Goal: Use online tool/utility: Utilize a website feature to perform a specific function

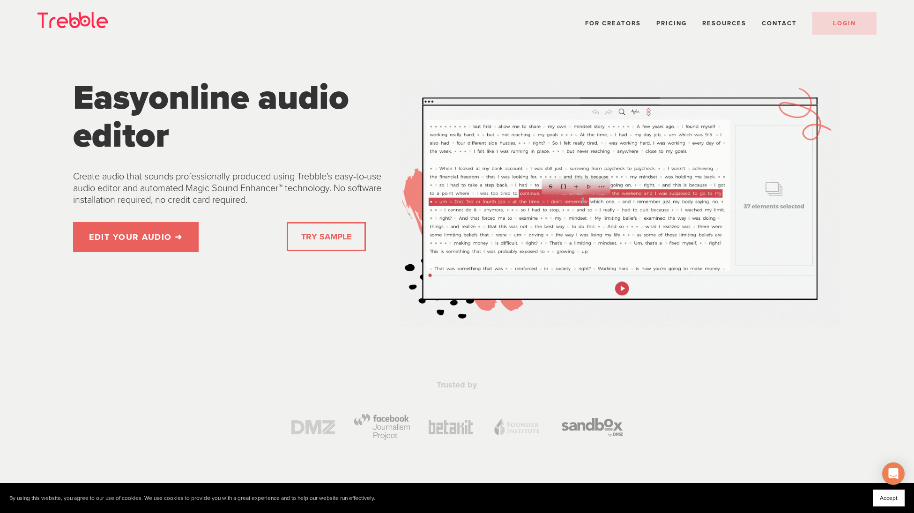
click at [315, 239] on link "TRY SAMPLE" at bounding box center [326, 236] width 58 height 19
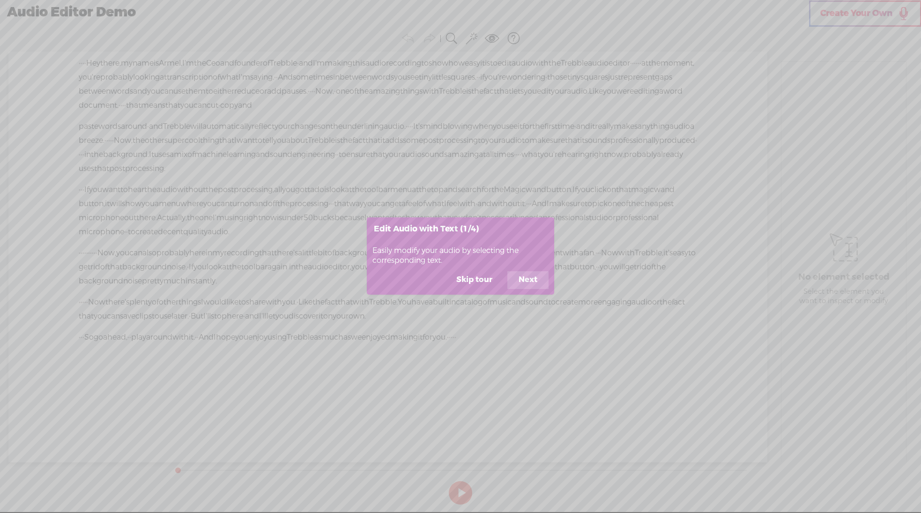
click at [529, 279] on button "Next" at bounding box center [527, 280] width 41 height 18
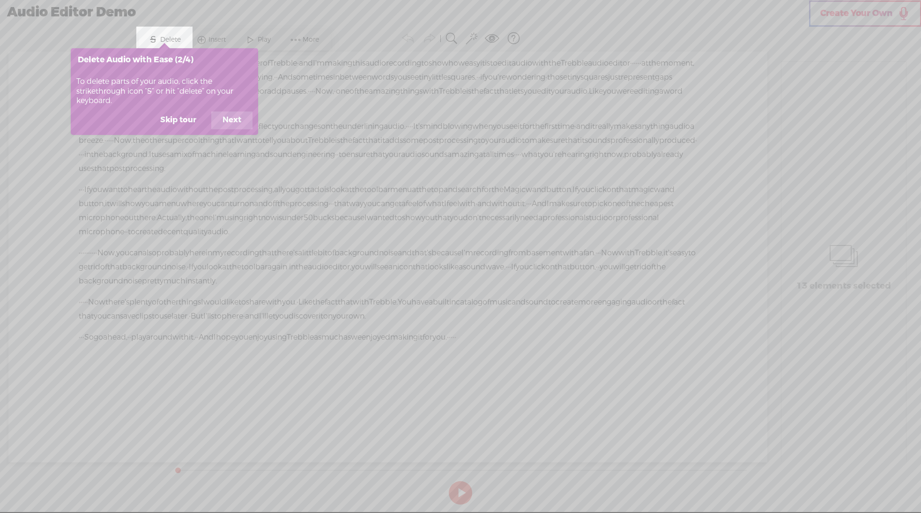
click at [236, 126] on button "Next" at bounding box center [231, 120] width 41 height 18
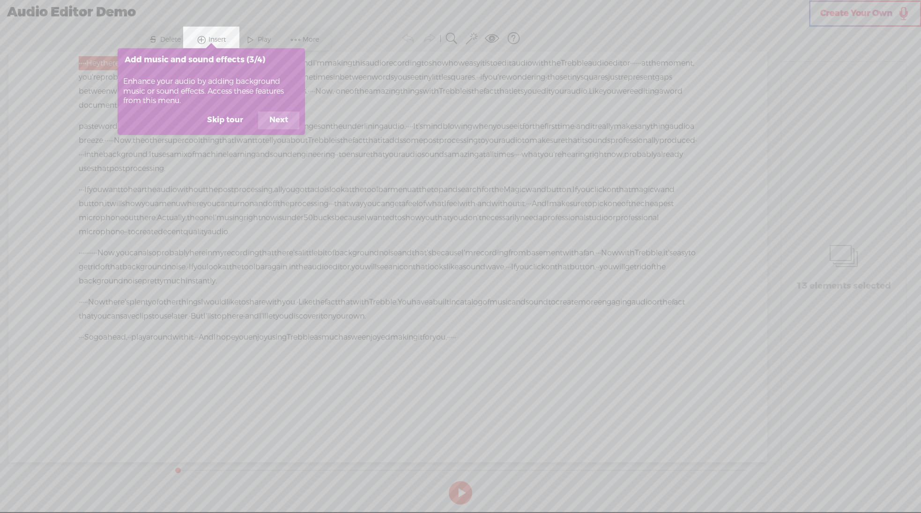
click at [281, 122] on button "Next" at bounding box center [278, 120] width 41 height 18
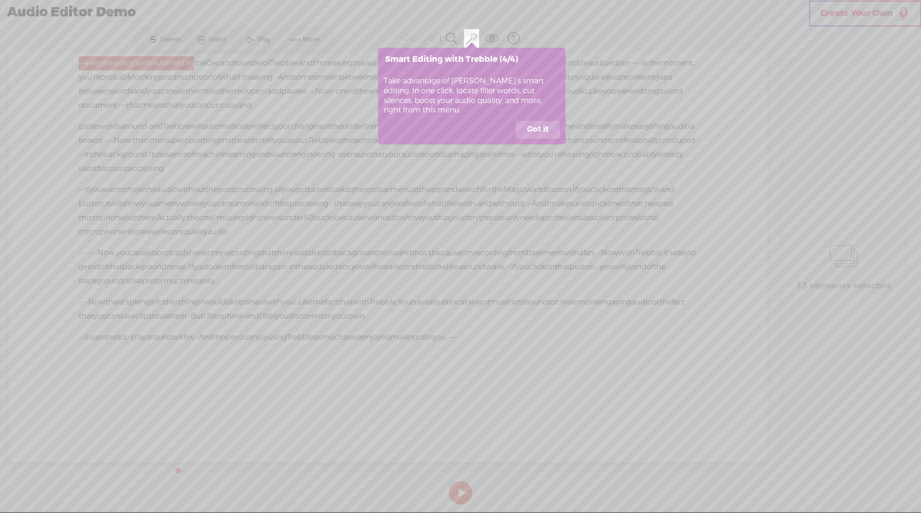
click at [539, 131] on button "Got it" at bounding box center [538, 130] width 44 height 18
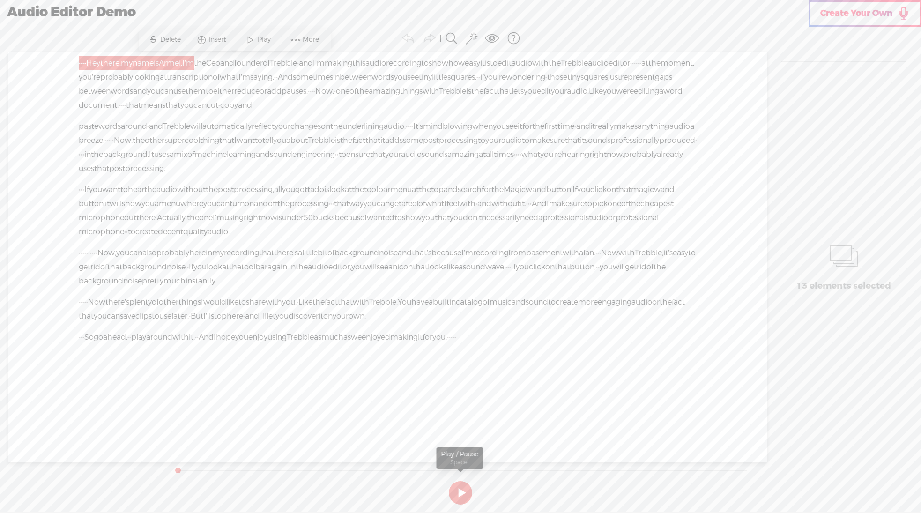
click at [461, 494] on button at bounding box center [460, 492] width 23 height 23
click at [220, 65] on span "Ceo" at bounding box center [213, 63] width 14 height 14
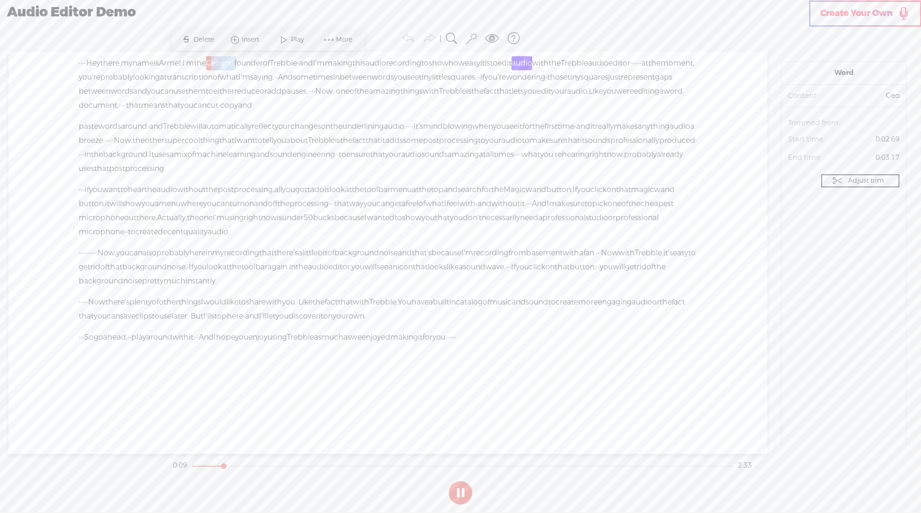
drag, startPoint x: 262, startPoint y: 64, endPoint x: 283, endPoint y: 64, distance: 21.5
click at [295, 64] on div "· · · · Hey there, · my name is [GEOGRAPHIC_DATA], · I'm the Ceo and founder of…" at bounding box center [388, 84] width 618 height 56
drag, startPoint x: 219, startPoint y: 78, endPoint x: 515, endPoint y: 71, distance: 296.1
click at [517, 72] on div "· · · · Hey there, · my name is [GEOGRAPHIC_DATA], · I'm the Ceo and founder of…" at bounding box center [388, 84] width 618 height 56
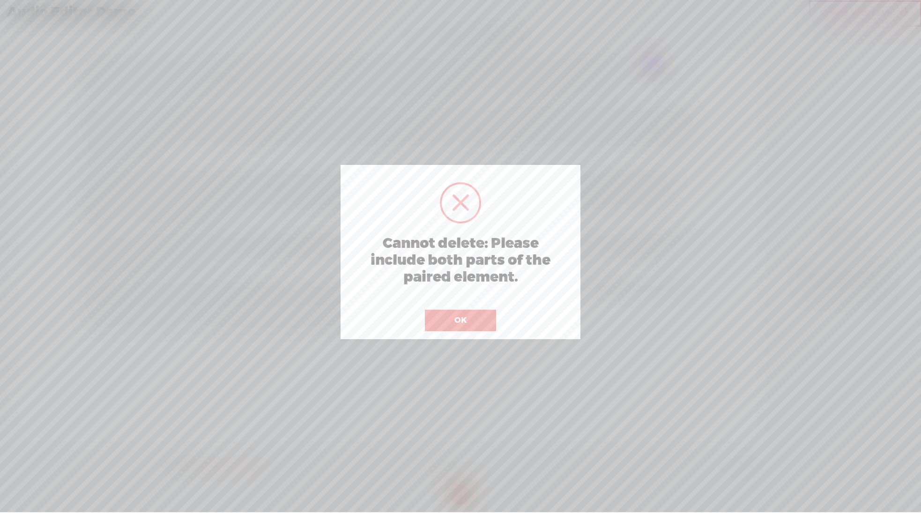
click at [469, 320] on button "OK" at bounding box center [460, 321] width 71 height 22
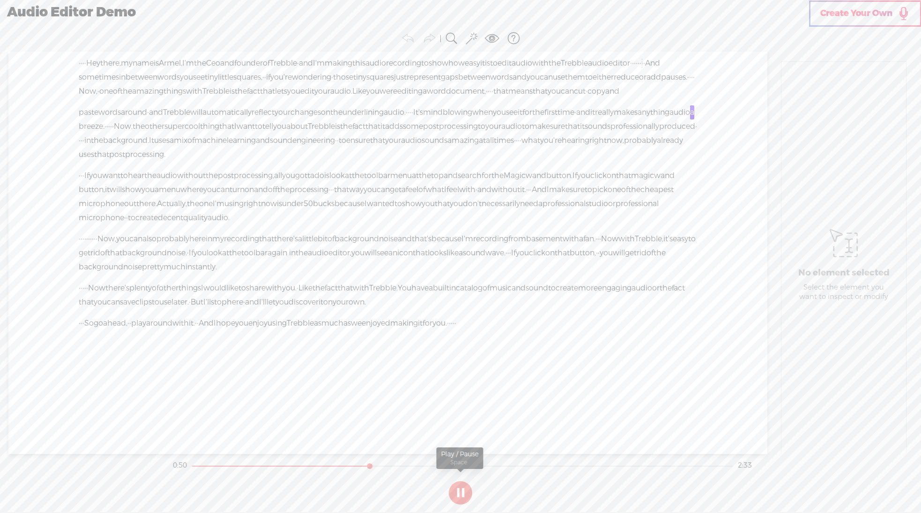
click at [458, 497] on button at bounding box center [460, 492] width 23 height 23
drag, startPoint x: 433, startPoint y: 155, endPoint x: 341, endPoint y: 145, distance: 92.0
click at [337, 145] on div "paste words around · and Trebble will automatically reflect your changes · on t…" at bounding box center [388, 133] width 618 height 56
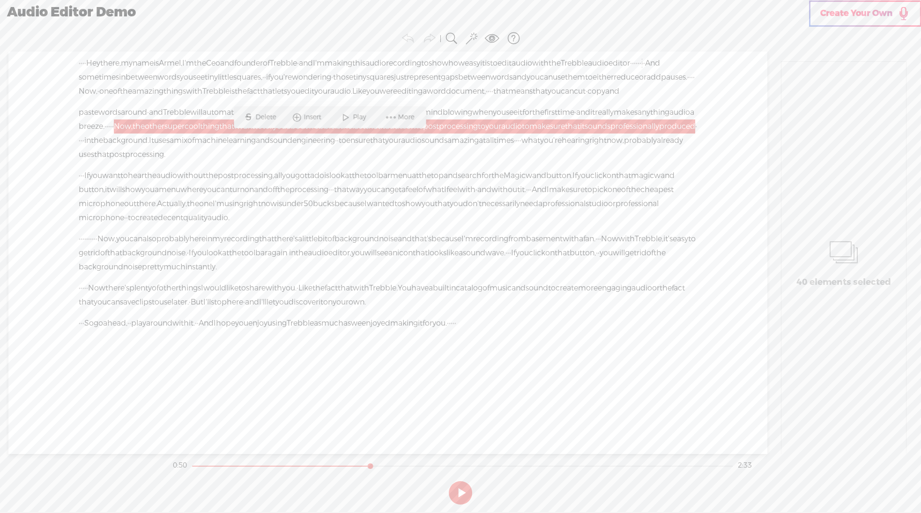
click at [185, 133] on span "super" at bounding box center [174, 126] width 20 height 14
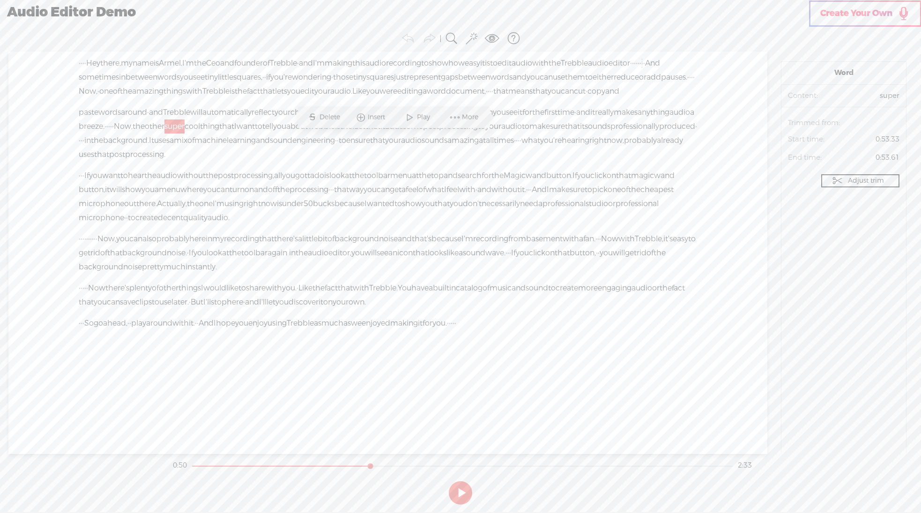
click at [185, 133] on span "super" at bounding box center [174, 126] width 20 height 14
click at [323, 118] on span "Delete" at bounding box center [330, 116] width 23 height 9
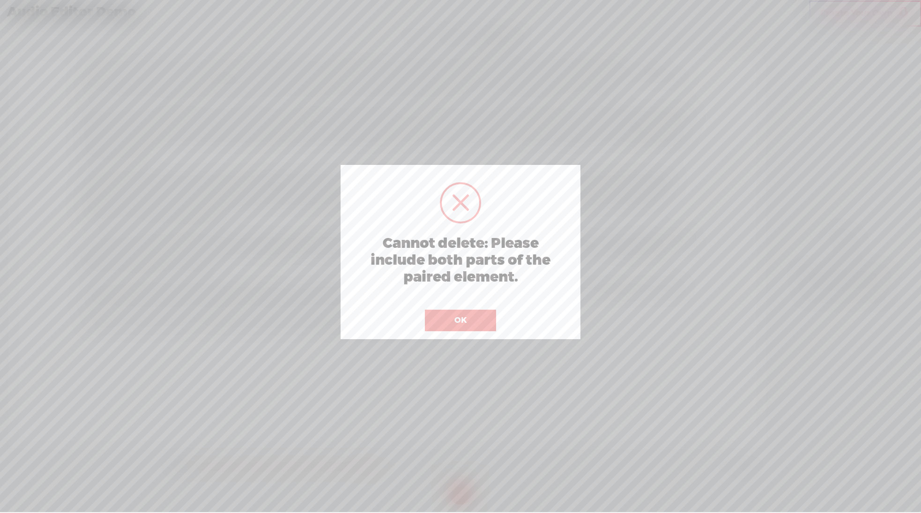
click at [462, 324] on button "OK" at bounding box center [460, 321] width 71 height 22
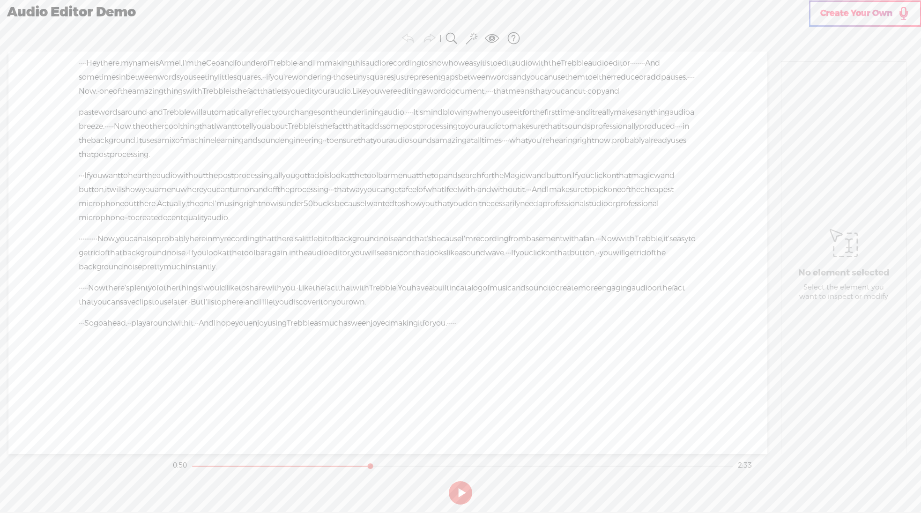
drag, startPoint x: 383, startPoint y: 142, endPoint x: 422, endPoint y: 140, distance: 39.4
click at [423, 139] on div "paste words around · and Trebble will automatically reflect your changes · on t…" at bounding box center [388, 133] width 618 height 56
click at [486, 116] on span "More" at bounding box center [490, 116] width 19 height 9
click at [549, 87] on span "Cut" at bounding box center [541, 84] width 49 height 21
click at [133, 133] on span "Now," at bounding box center [123, 126] width 19 height 14
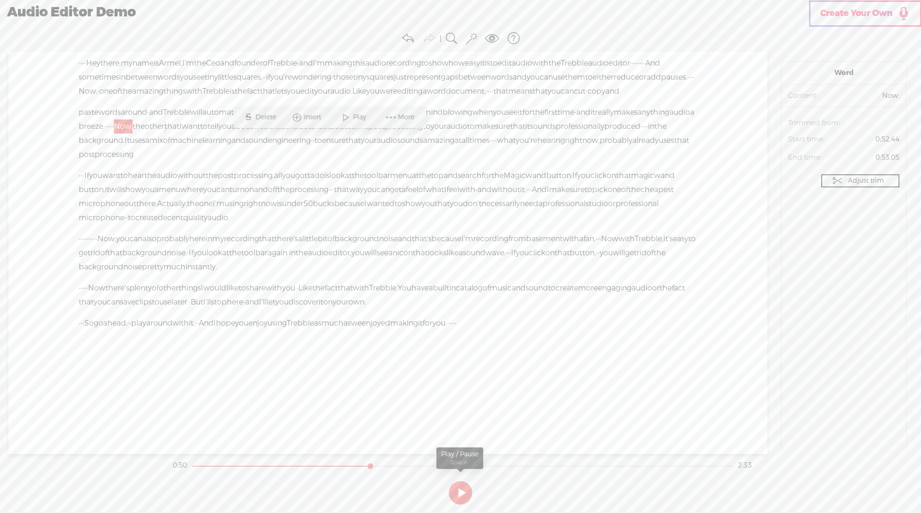
click at [460, 493] on button at bounding box center [460, 492] width 23 height 23
click at [104, 133] on span "breeze." at bounding box center [92, 126] width 26 height 14
drag, startPoint x: 389, startPoint y: 466, endPoint x: 357, endPoint y: 462, distance: 31.6
click at [358, 463] on div at bounding box center [366, 467] width 22 height 22
